Goal: Information Seeking & Learning: Learn about a topic

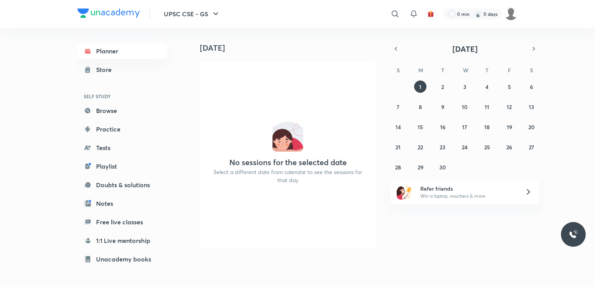
scroll to position [61, 0]
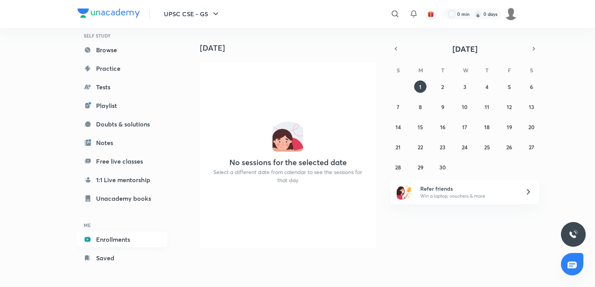
click at [108, 238] on link "Enrollments" at bounding box center [122, 239] width 90 height 15
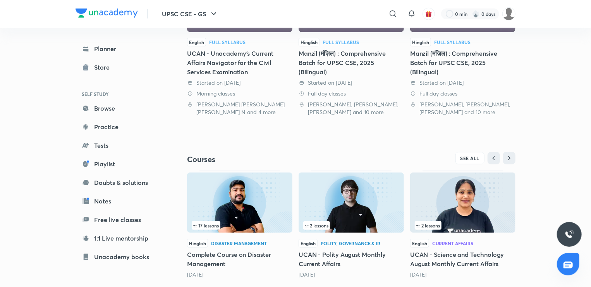
scroll to position [254, 0]
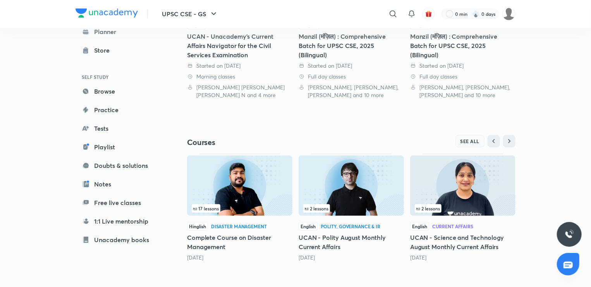
click at [466, 144] on button "SEE ALL" at bounding box center [470, 141] width 29 height 12
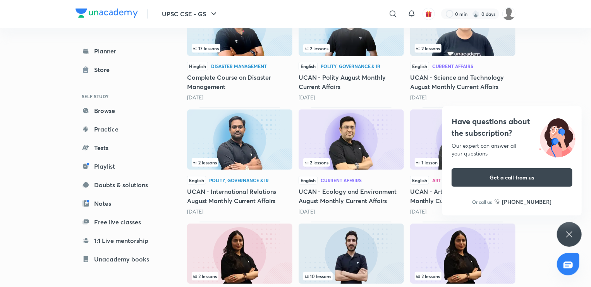
scroll to position [158, 0]
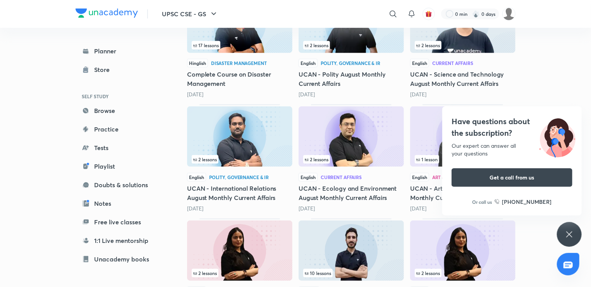
click at [574, 232] on icon at bounding box center [569, 234] width 9 height 9
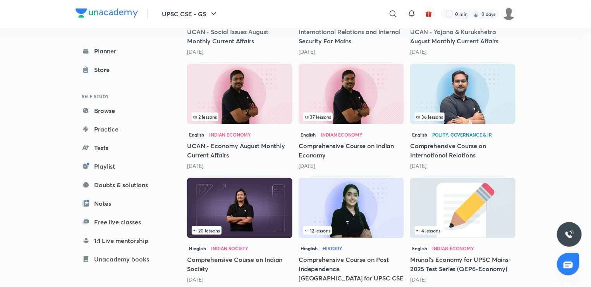
scroll to position [429, 0]
click at [312, 144] on h5 "Comprehensive Course on Indian Economy" at bounding box center [351, 150] width 105 height 19
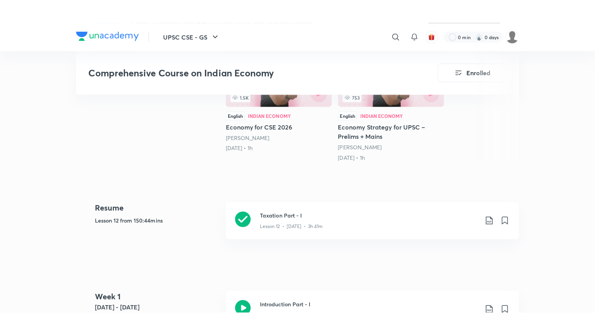
scroll to position [268, 0]
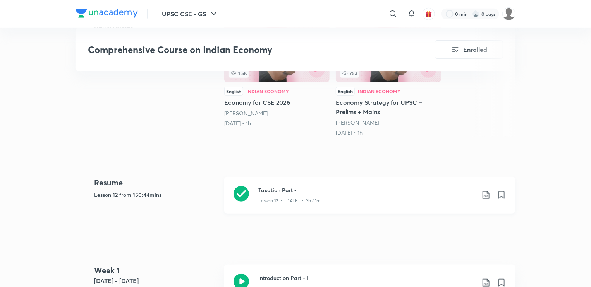
click at [301, 200] on p "Lesson 12 • Jul 22 • 3h 41m" at bounding box center [289, 201] width 62 height 7
